Goal: Task Accomplishment & Management: Manage account settings

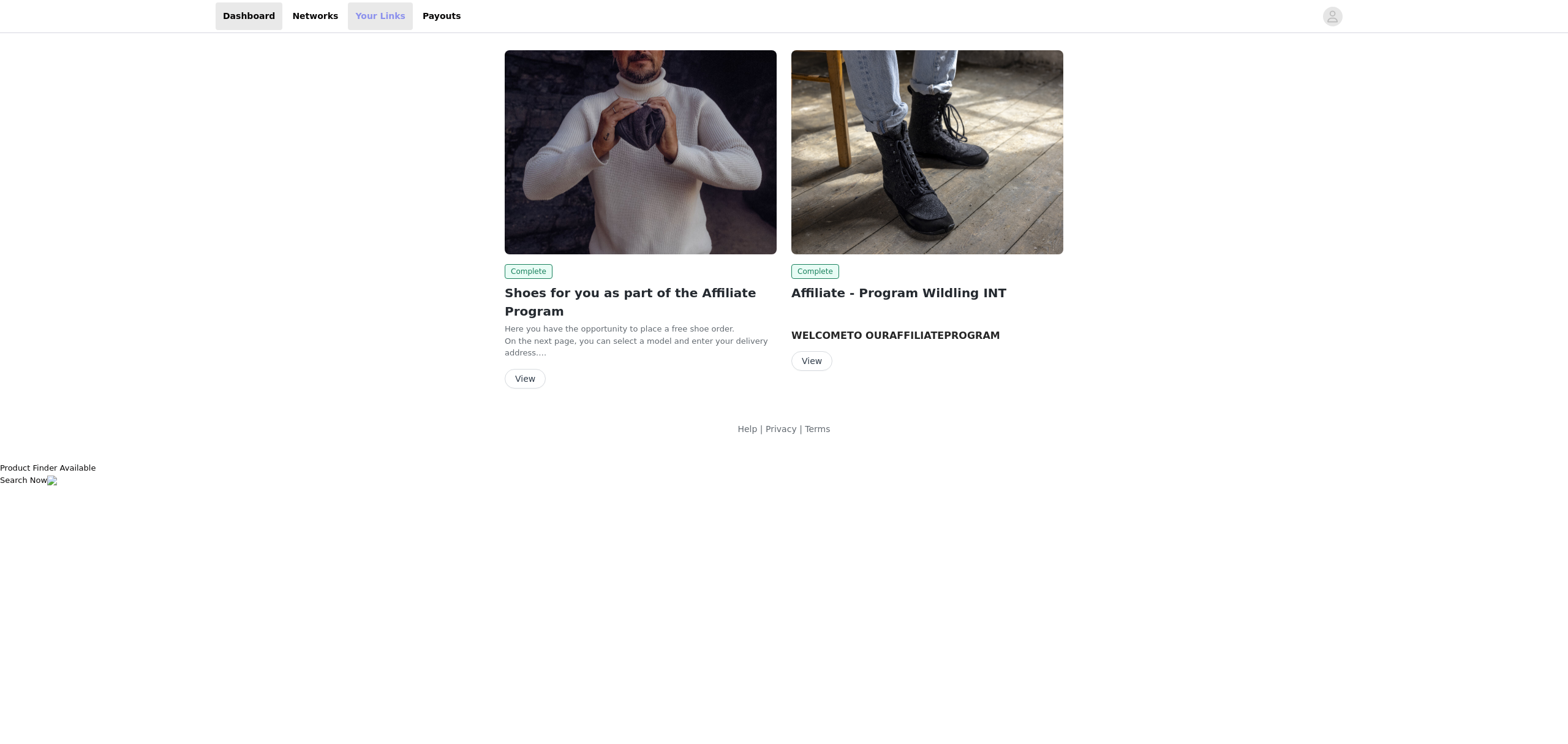
drag, startPoint x: 349, startPoint y: 11, endPoint x: 358, endPoint y: 22, distance: 14.2
click at [349, 11] on link "Your Links" at bounding box center [380, 17] width 65 height 28
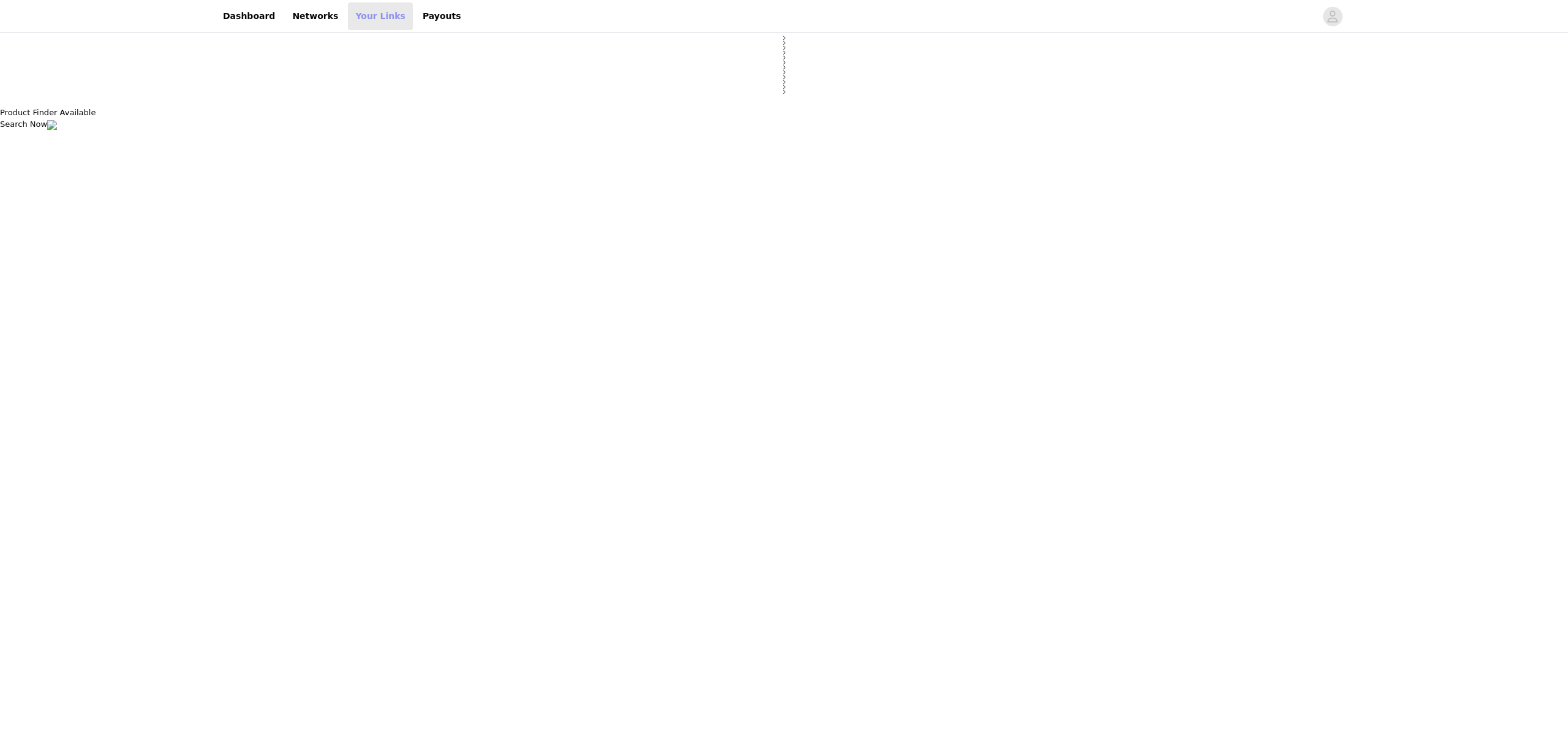
select select "12"
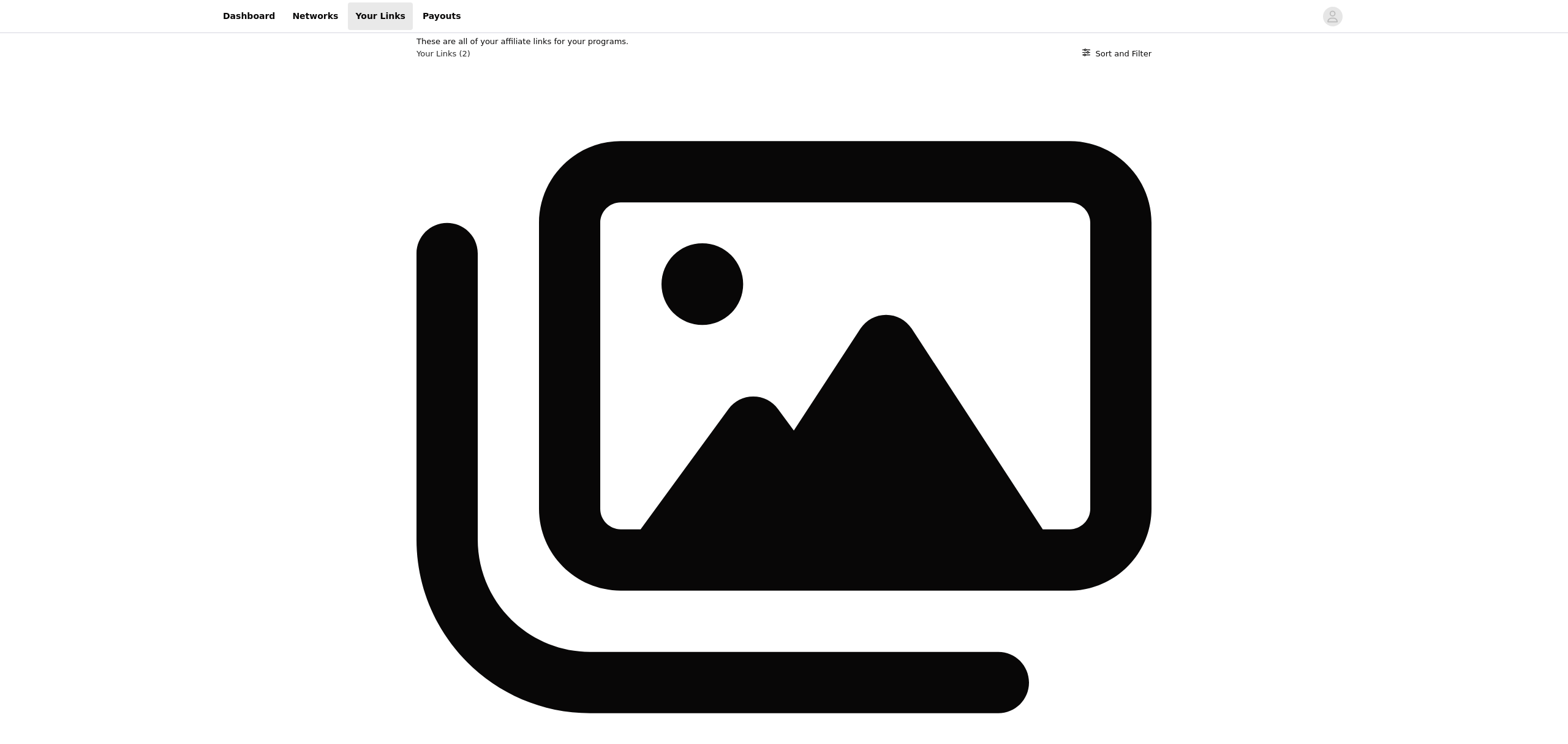
click at [415, 17] on link "Payouts" at bounding box center [441, 17] width 53 height 28
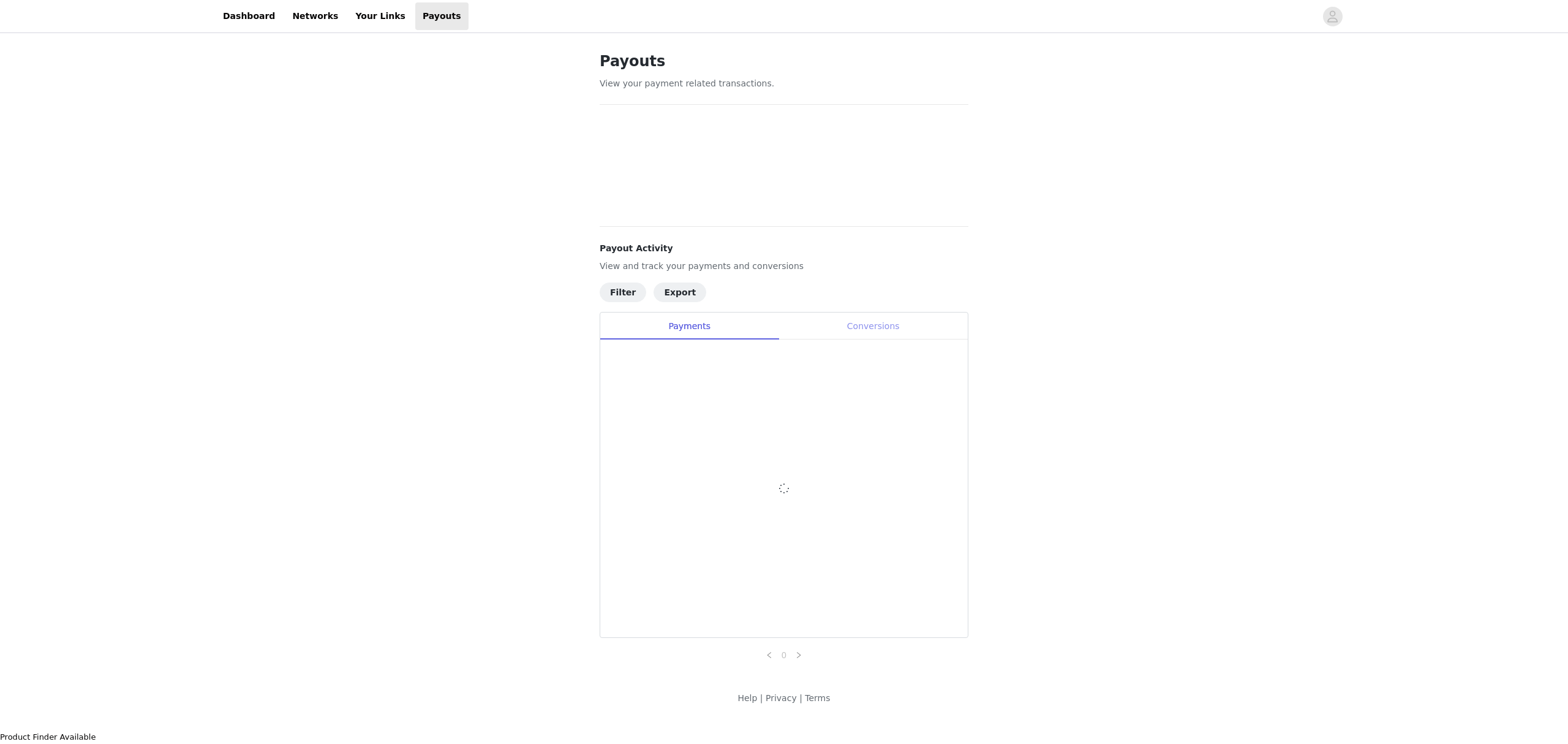
click at [879, 328] on div "Conversions" at bounding box center [873, 326] width 189 height 28
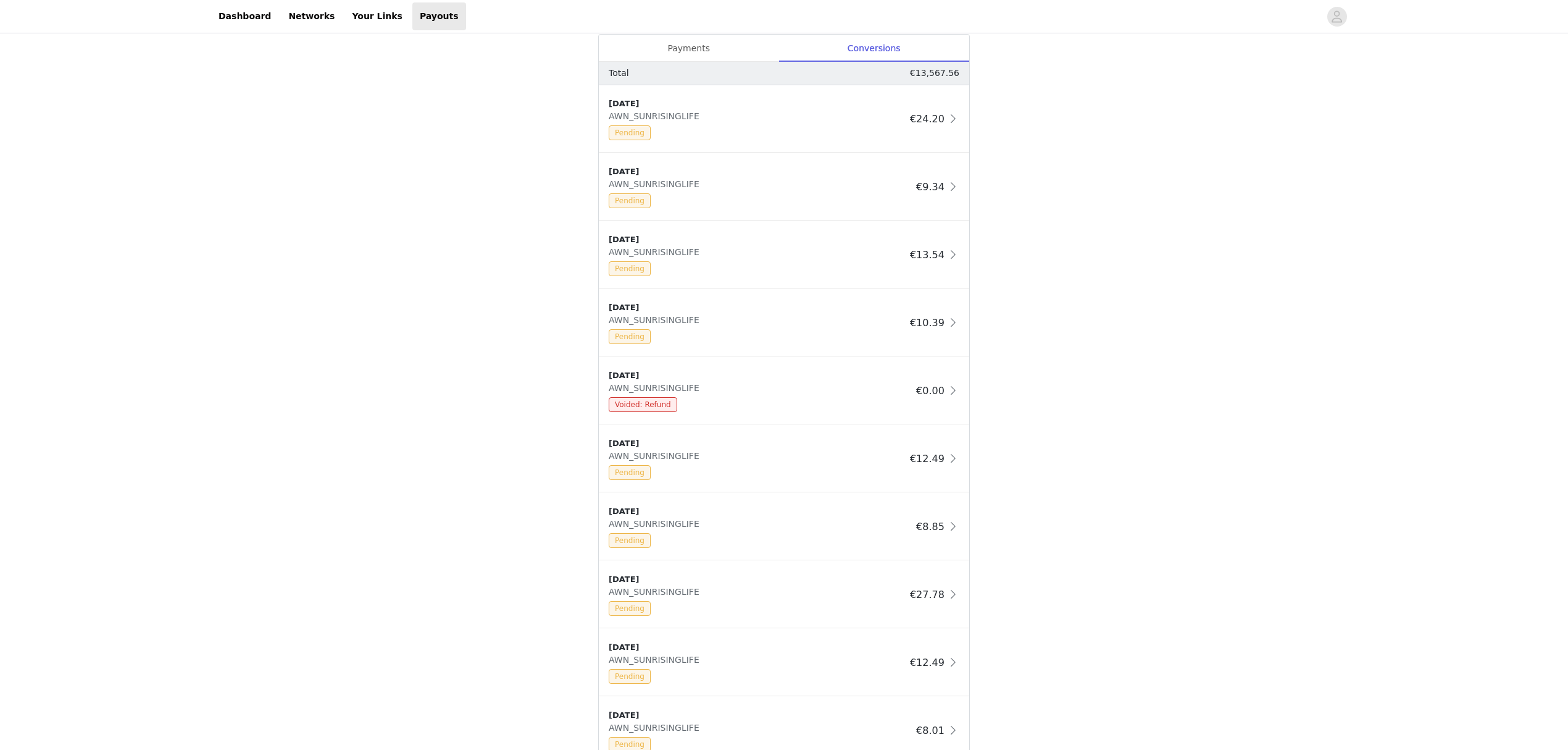
scroll to position [494, 0]
